Goal: Navigation & Orientation: Find specific page/section

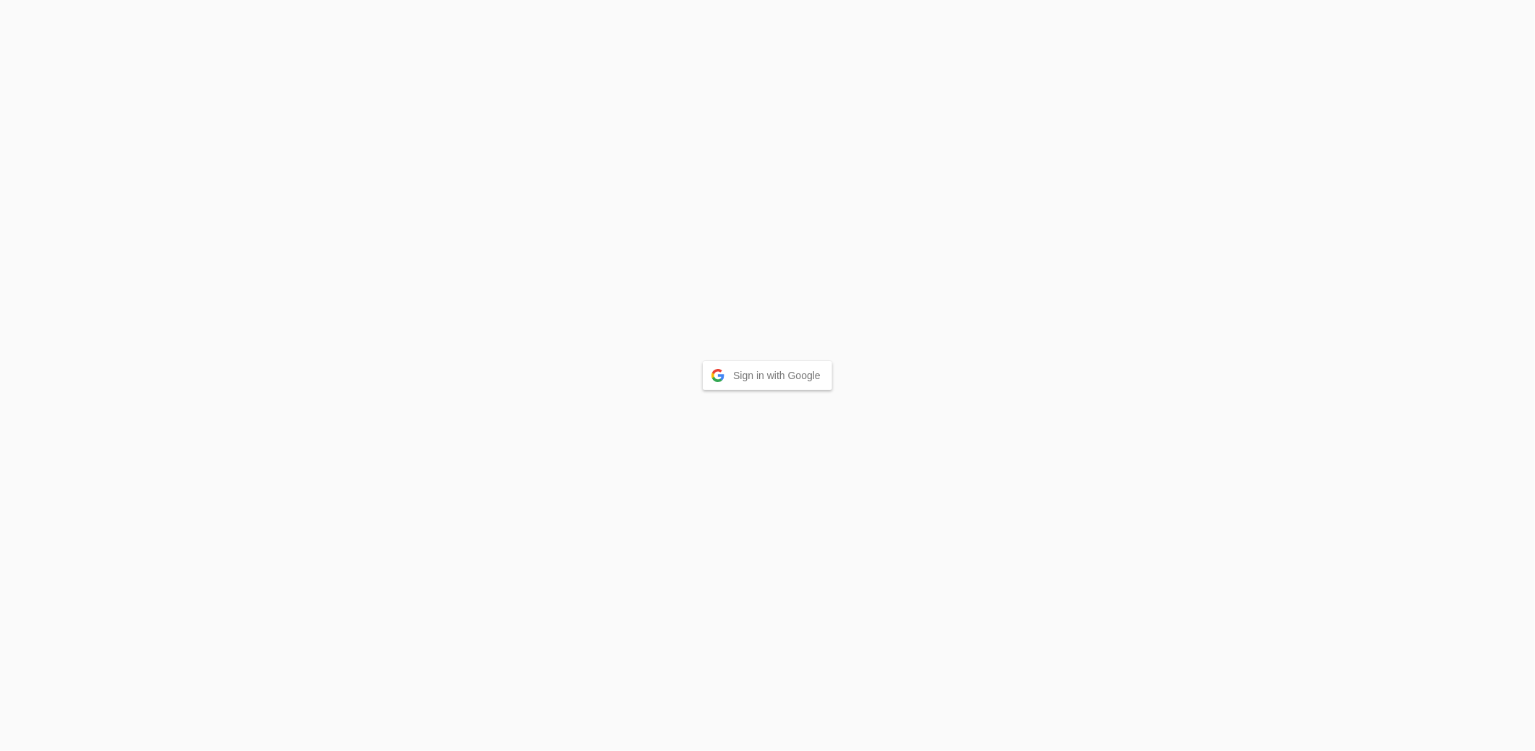
click at [751, 380] on button "Sign in with Google" at bounding box center [767, 375] width 129 height 29
